Goal: Transaction & Acquisition: Download file/media

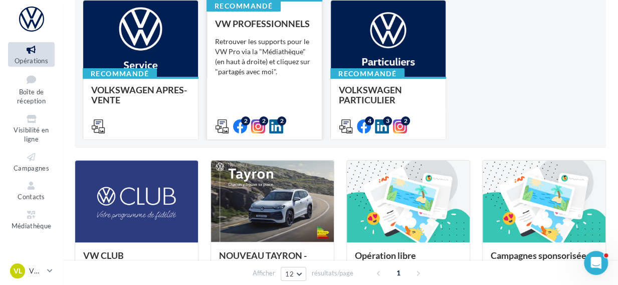
scroll to position [116, 0]
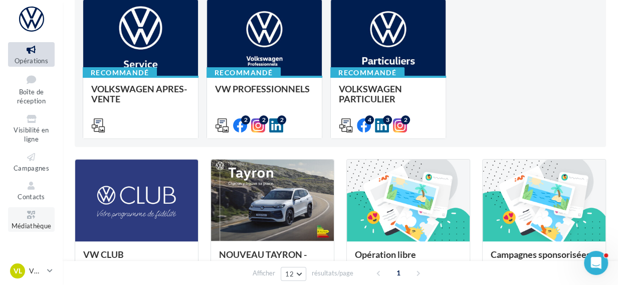
click at [30, 227] on span "Médiathèque" at bounding box center [32, 226] width 40 height 8
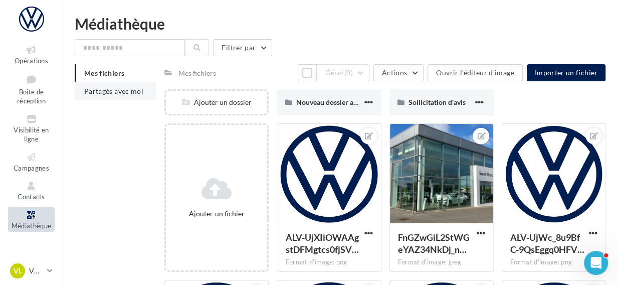
click at [146, 88] on li "Partagés avec moi" at bounding box center [116, 91] width 82 height 18
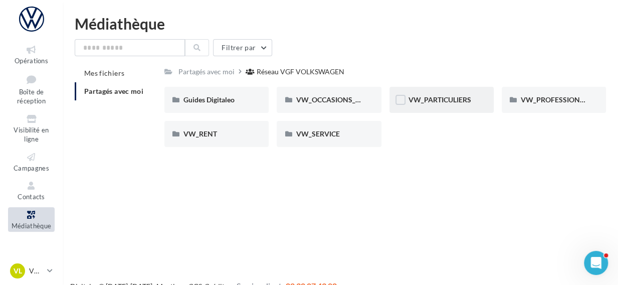
click at [407, 100] on div "VW_PARTICULIERS" at bounding box center [442, 100] width 104 height 26
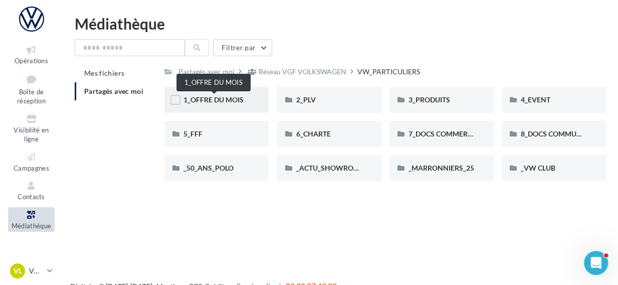
click at [215, 102] on span "1_OFFRE DU MOIS" at bounding box center [214, 99] width 60 height 9
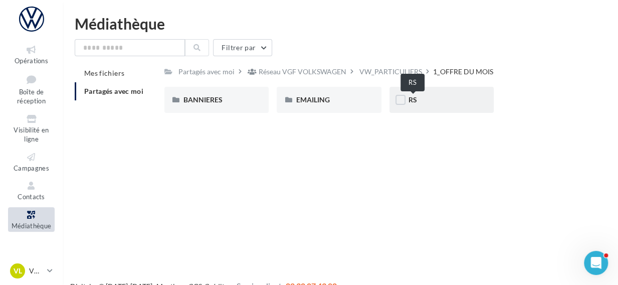
click at [412, 98] on span "RS" at bounding box center [413, 99] width 9 height 9
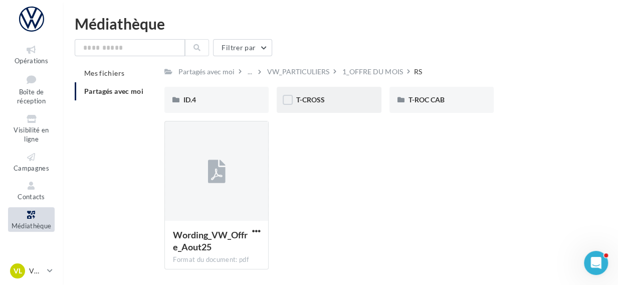
click at [340, 102] on div "T-CROSS" at bounding box center [329, 100] width 66 height 10
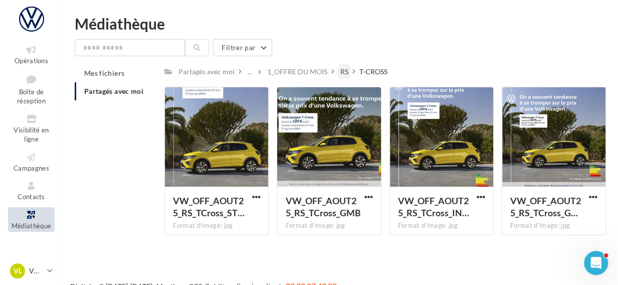
click at [346, 69] on div "RS" at bounding box center [345, 72] width 8 height 10
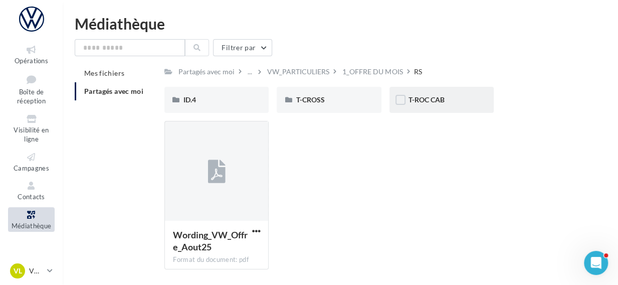
click at [446, 97] on div "T-ROC CAB" at bounding box center [442, 100] width 66 height 10
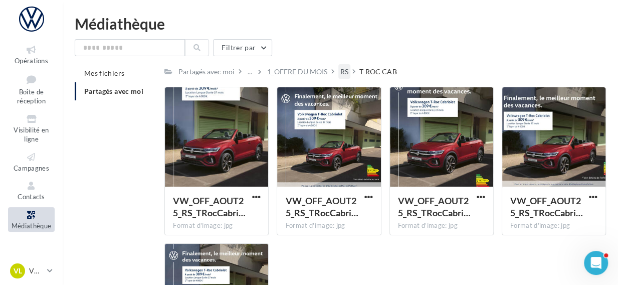
click at [344, 73] on div "RS" at bounding box center [345, 72] width 8 height 10
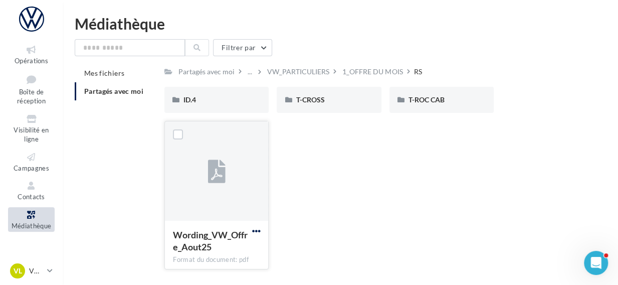
click at [257, 231] on span "button" at bounding box center [256, 231] width 9 height 9
click at [218, 179] on button "Télécharger" at bounding box center [212, 185] width 100 height 26
